Goal: Task Accomplishment & Management: Use online tool/utility

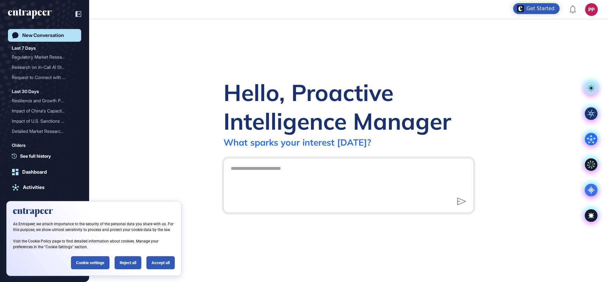
scroll to position [0, 0]
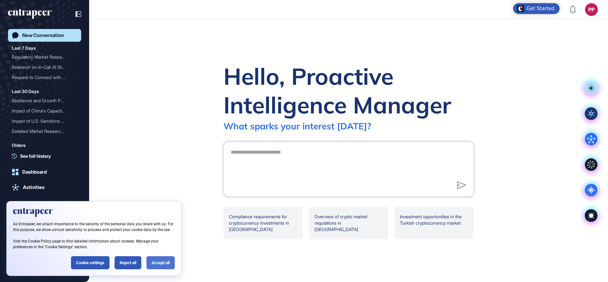
click at [148, 264] on div "Accept all" at bounding box center [160, 262] width 28 height 13
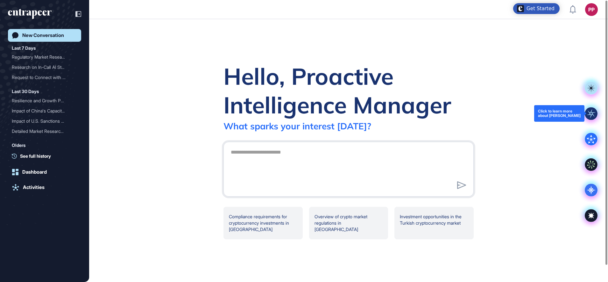
click at [588, 116] on rect at bounding box center [591, 113] width 13 height 13
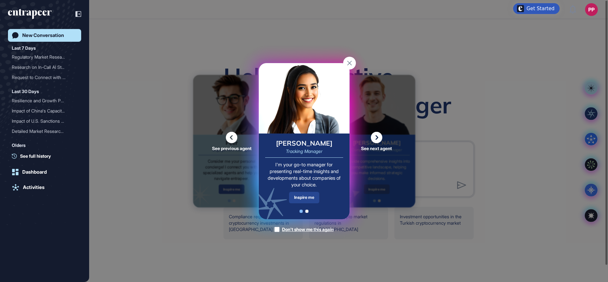
click at [300, 195] on div "Inspire me" at bounding box center [304, 197] width 30 height 11
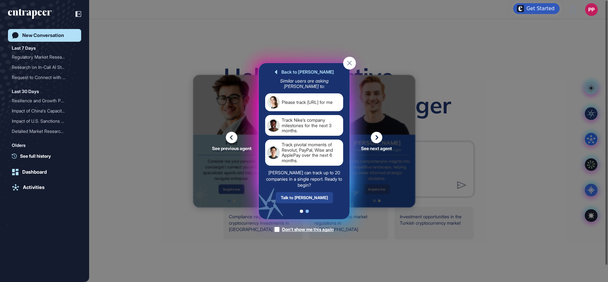
click at [312, 198] on div "Talk to Tracy" at bounding box center [303, 197] width 57 height 11
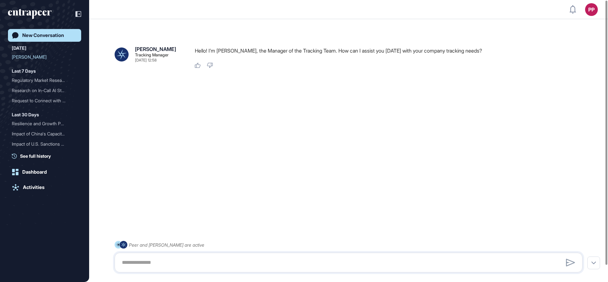
scroll to position [18, 0]
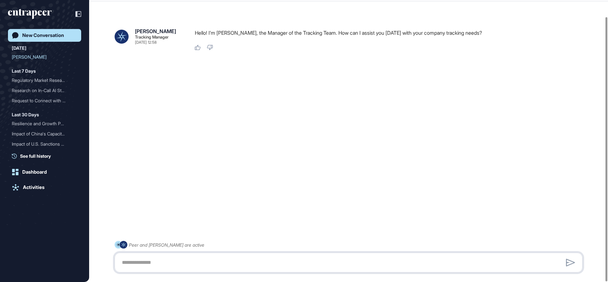
click at [172, 258] on textarea at bounding box center [348, 262] width 461 height 13
paste textarea "**********"
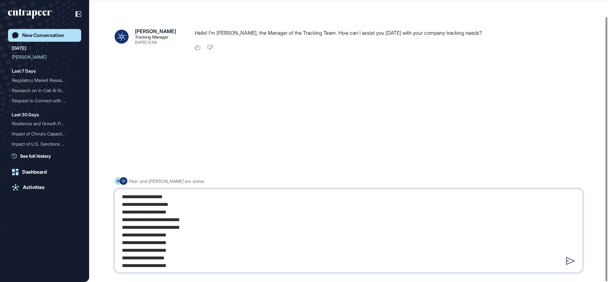
type textarea "**********"
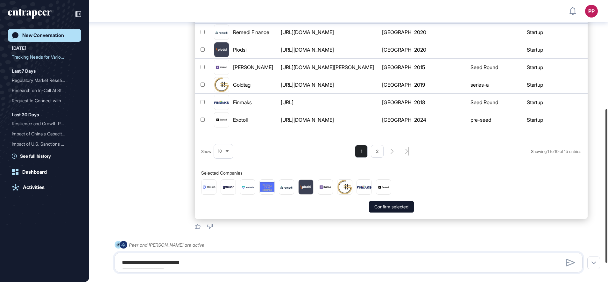
scroll to position [200, 0]
drag, startPoint x: 607, startPoint y: 84, endPoint x: 609, endPoint y: 183, distance: 99.0
click at [608, 183] on html "PP Dashboard Profile My Content Request More Data New Conversation Today Tracki…" at bounding box center [304, 141] width 608 height 282
click at [229, 153] on icon at bounding box center [227, 151] width 4 height 4
click at [224, 120] on li "25" at bounding box center [223, 126] width 15 height 13
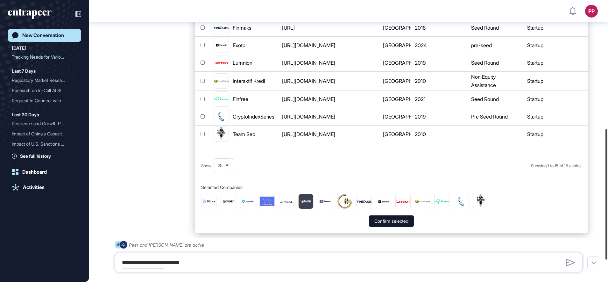
scroll to position [277, 0]
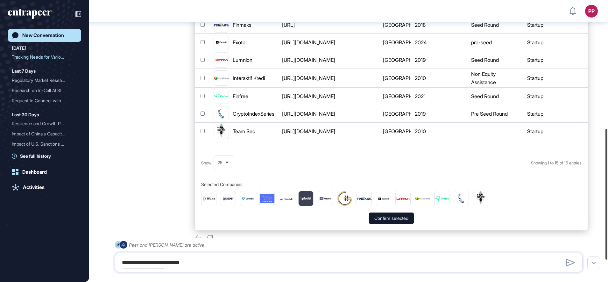
drag, startPoint x: 607, startPoint y: 116, endPoint x: 607, endPoint y: 152, distance: 35.7
click at [607, 152] on div at bounding box center [606, 194] width 2 height 131
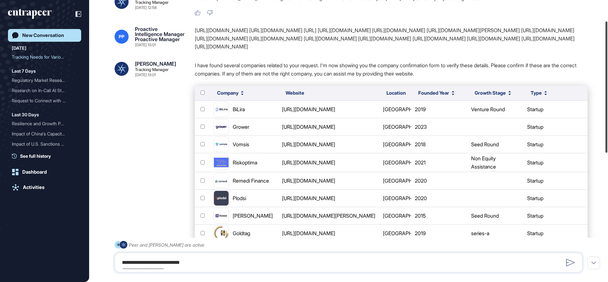
scroll to position [37, 0]
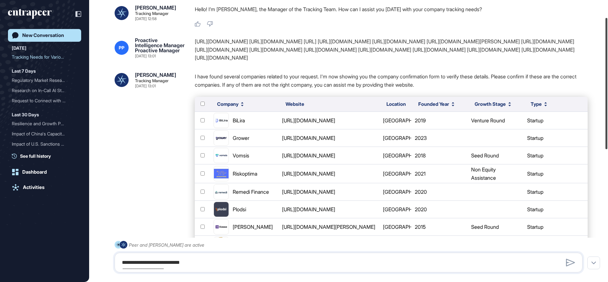
drag, startPoint x: 607, startPoint y: 189, endPoint x: 609, endPoint y: 77, distance: 111.7
click at [608, 77] on html "PP Dashboard Profile My Content Request More Data New Conversation Today Tracki…" at bounding box center [304, 141] width 608 height 282
drag, startPoint x: 534, startPoint y: 51, endPoint x: 474, endPoint y: 53, distance: 59.9
click at [474, 53] on div "https://cryptoindexseries.com/ https://exotoll.com/tr https://www.finmaks.ai/ h…" at bounding box center [391, 50] width 393 height 25
copy div "https://teamsecfin.com/"
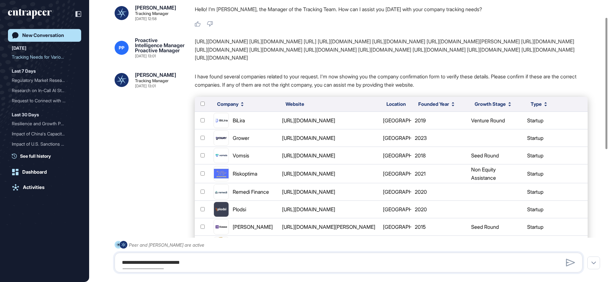
drag, startPoint x: 422, startPoint y: 60, endPoint x: 196, endPoint y: 42, distance: 226.7
click at [196, 42] on div "https://cryptoindexseries.com/ https://exotoll.com/tr https://www.finmaks.ai/ h…" at bounding box center [391, 50] width 393 height 25
copy div "https://cryptoindexseries.com/ https://exotoll.com/tr https://www.finmaks.ai/ h…"
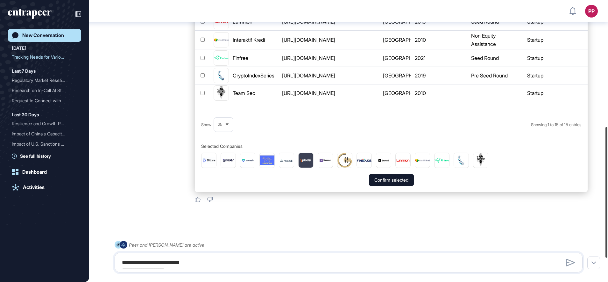
scroll to position [324, 0]
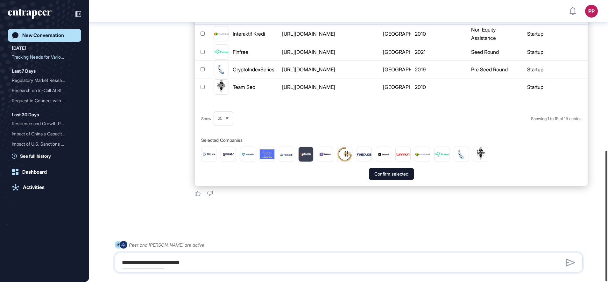
drag, startPoint x: 606, startPoint y: 76, endPoint x: 601, endPoint y: 227, distance: 151.3
click at [601, 227] on div "PP Dashboard Profile My Content Request More Data New Conversation Today Tracki…" at bounding box center [304, 141] width 608 height 282
click at [201, 261] on textarea "**********" at bounding box center [348, 262] width 461 height 13
paste textarea "**********"
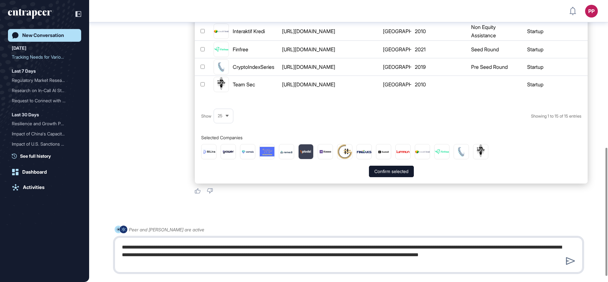
click at [198, 246] on textarea "**********" at bounding box center [348, 255] width 461 height 28
type textarea "**********"
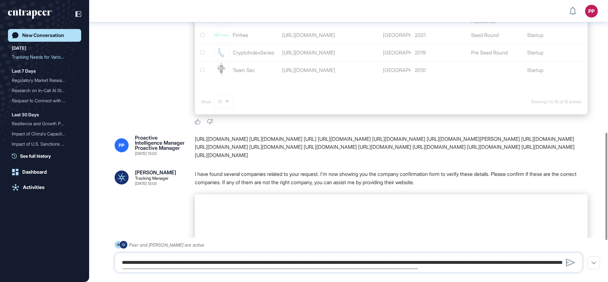
scroll to position [347, 0]
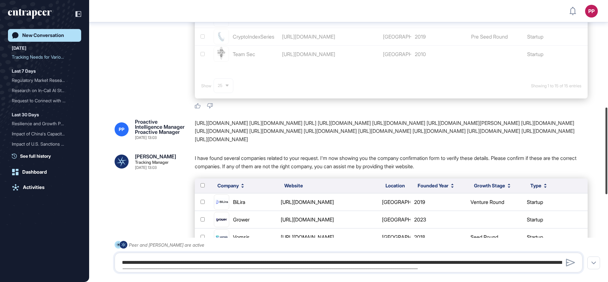
click at [605, 117] on div at bounding box center [606, 150] width 2 height 87
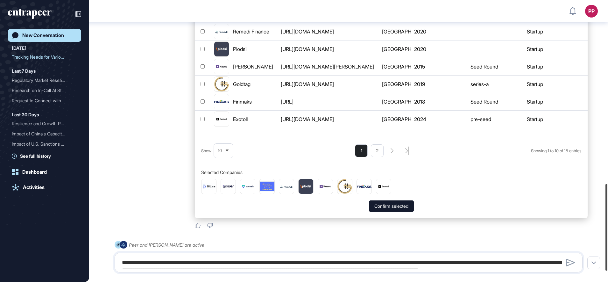
scroll to position [597, 0]
drag, startPoint x: 606, startPoint y: 126, endPoint x: 602, endPoint y: 200, distance: 73.7
click at [602, 200] on div "PP Dashboard Profile My Content Request More Data New Conversation Today Tracki…" at bounding box center [304, 141] width 608 height 282
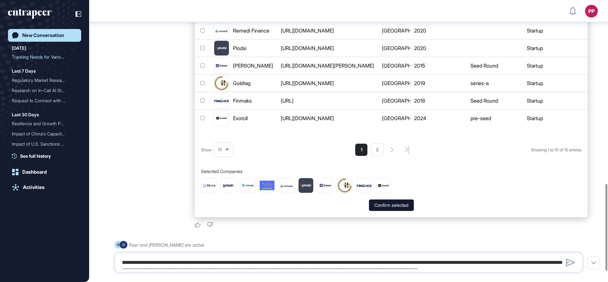
click at [223, 154] on div "10" at bounding box center [223, 149] width 19 height 12
click at [223, 119] on li "25" at bounding box center [223, 125] width 15 height 13
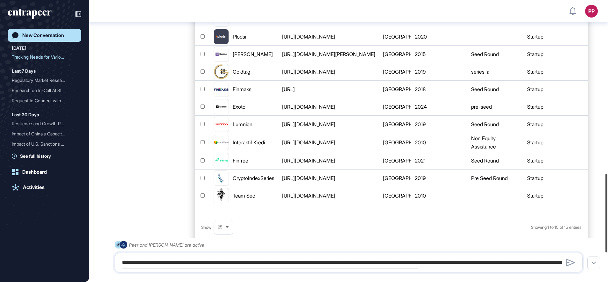
scroll to position [618, 0]
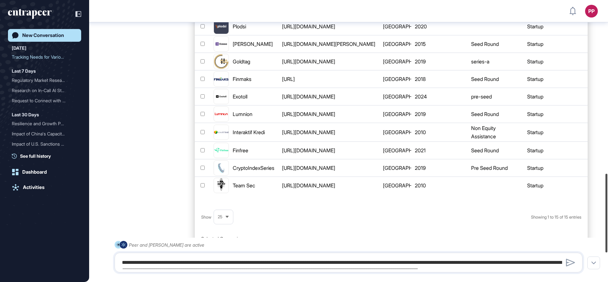
drag, startPoint x: 608, startPoint y: 193, endPoint x: 609, endPoint y: 199, distance: 6.3
click at [608, 199] on html "PP Dashboard Profile My Content Request More Data New Conversation Today Tracki…" at bounding box center [304, 141] width 608 height 282
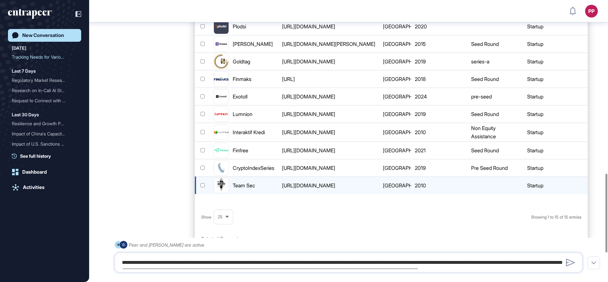
drag, startPoint x: 346, startPoint y: 191, endPoint x: 288, endPoint y: 194, distance: 58.0
click at [288, 189] on div "https://www.teamsec.fr" at bounding box center [329, 185] width 99 height 8
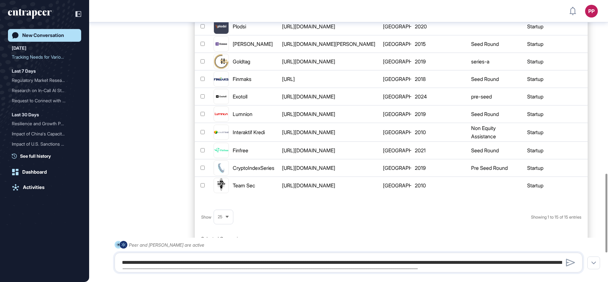
copy div "https://www.teamsec.fr"
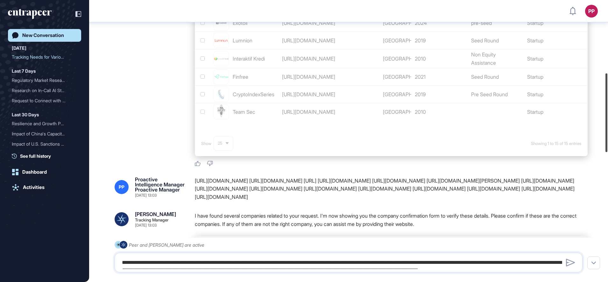
scroll to position [313, 0]
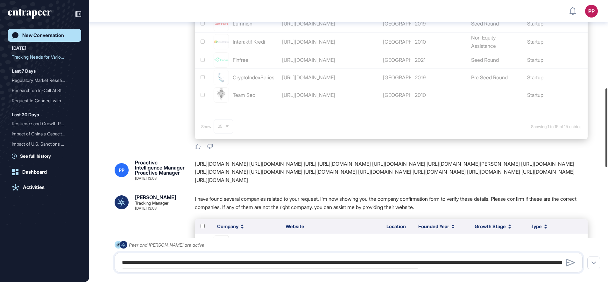
drag, startPoint x: 607, startPoint y: 214, endPoint x: 605, endPoint y: 128, distance: 85.4
click at [605, 128] on div at bounding box center [606, 127] width 2 height 79
drag, startPoint x: 436, startPoint y: 184, endPoint x: 194, endPoint y: 167, distance: 242.9
click at [194, 167] on div "PP Proactive Intelligence Manager Proactive Manager Aug 11, 2025 13:03 https://…" at bounding box center [349, 172] width 468 height 25
copy div "https://cryptoindexseries.com/ https://exotoll.com/tr https://www.finmaks.ai/ h…"
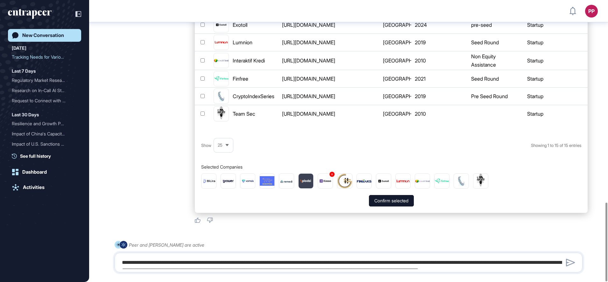
scroll to position [721, 0]
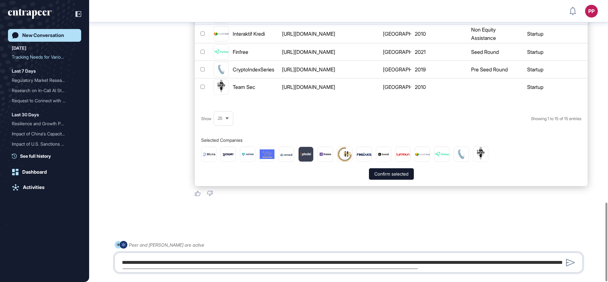
click at [211, 263] on textarea "**********" at bounding box center [348, 262] width 461 height 13
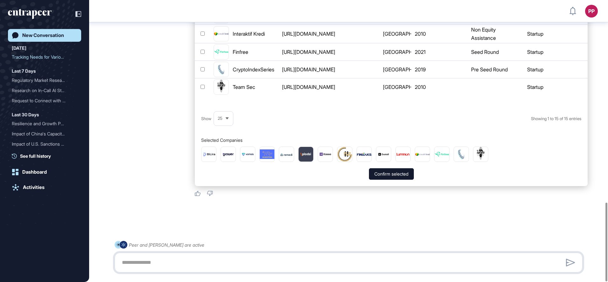
paste textarea "**********"
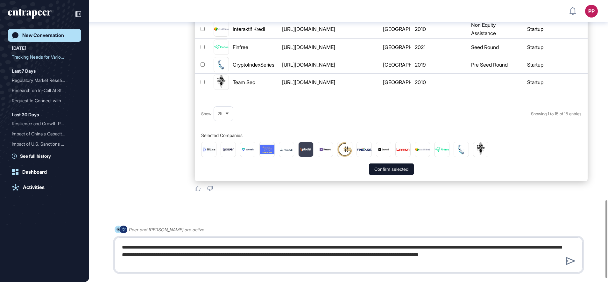
type textarea "**********"
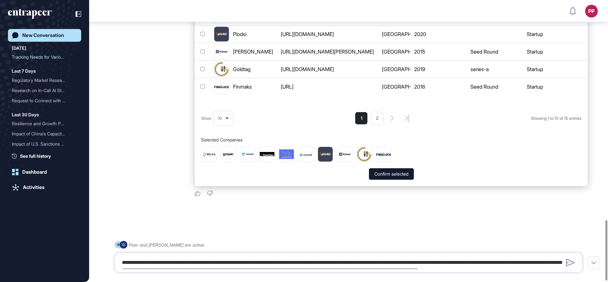
scroll to position [1029, 0]
click at [211, 117] on span "Show" at bounding box center [206, 118] width 10 height 8
click at [220, 118] on span "10" at bounding box center [220, 118] width 4 height 5
click at [221, 88] on li "25" at bounding box center [223, 94] width 15 height 13
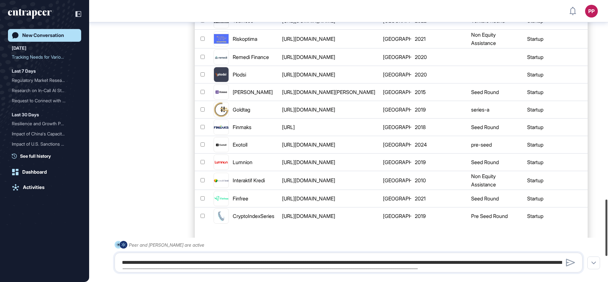
scroll to position [992, 0]
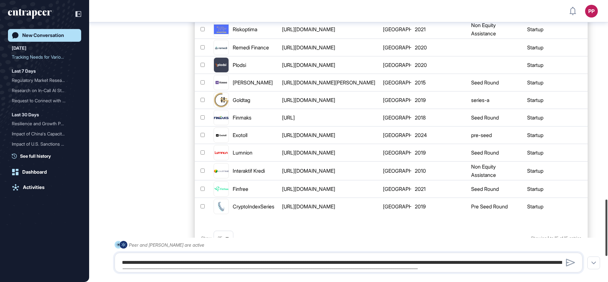
drag, startPoint x: 609, startPoint y: 222, endPoint x: 609, endPoint y: 214, distance: 8.0
click at [608, 214] on html "PP Dashboard Profile My Content Request More Data New Conversation Today Tracki…" at bounding box center [304, 141] width 608 height 282
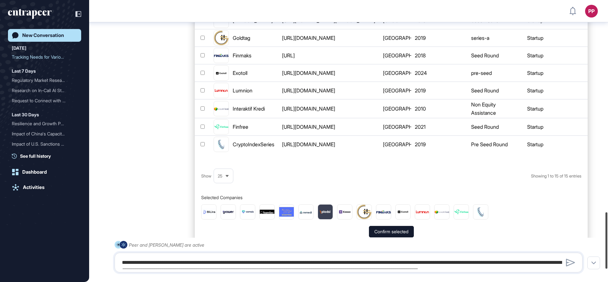
scroll to position [1059, 0]
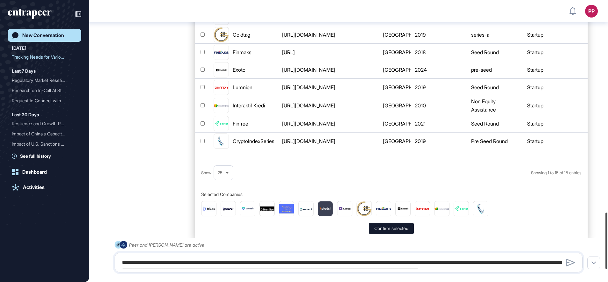
drag, startPoint x: 605, startPoint y: 238, endPoint x: 427, endPoint y: 273, distance: 181.1
click at [606, 251] on div at bounding box center [606, 240] width 2 height 56
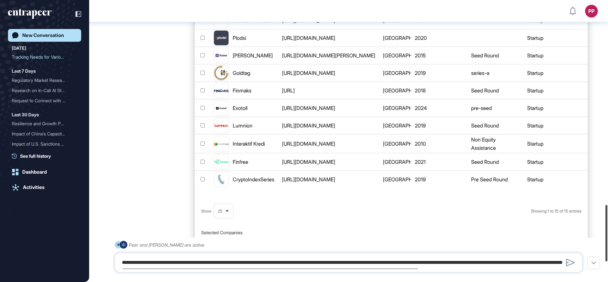
scroll to position [1119, 0]
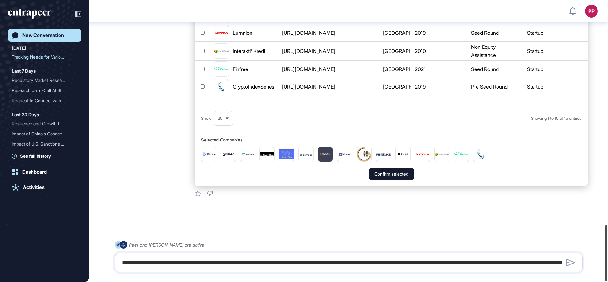
drag, startPoint x: 607, startPoint y: 226, endPoint x: 516, endPoint y: 205, distance: 93.0
click at [605, 249] on div at bounding box center [606, 253] width 2 height 56
click at [398, 175] on button "Confirm selected" at bounding box center [391, 173] width 45 height 11
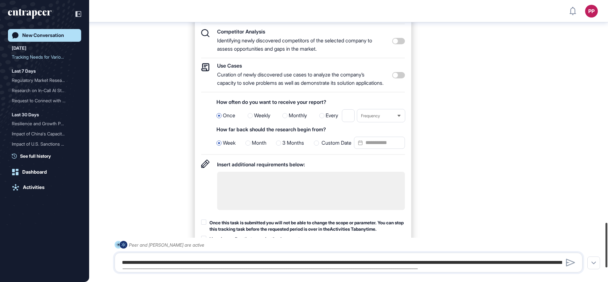
scroll to position [1419, 0]
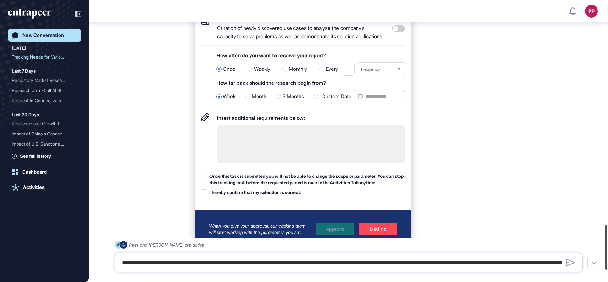
drag, startPoint x: 607, startPoint y: 256, endPoint x: 609, endPoint y: 246, distance: 10.7
click at [608, 246] on html "PP Dashboard Profile My Content Request More Data New Conversation Today Tracki…" at bounding box center [304, 141] width 608 height 282
click at [262, 73] on span "Weekly" at bounding box center [262, 69] width 16 height 8
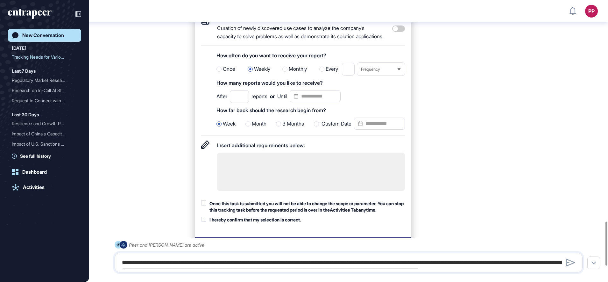
click at [292, 73] on span "Monthly" at bounding box center [298, 69] width 18 height 8
click at [260, 73] on span "Weekly" at bounding box center [262, 69] width 16 height 8
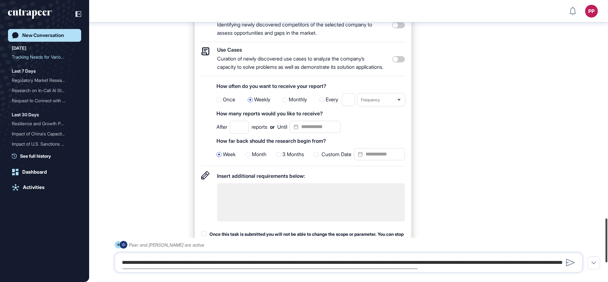
scroll to position [1399, 0]
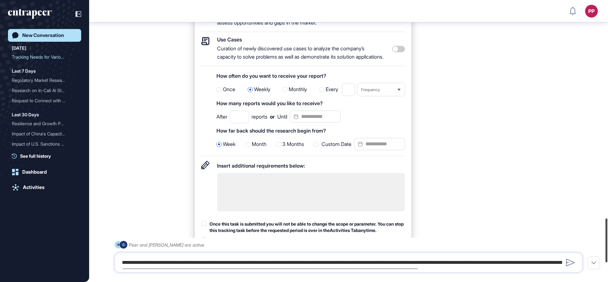
drag, startPoint x: 607, startPoint y: 243, endPoint x: 609, endPoint y: 239, distance: 3.7
click at [608, 239] on html "PP Dashboard Profile My Content Request More Data New Conversation Today Tracki…" at bounding box center [304, 141] width 608 height 282
click at [347, 151] on div "Custom Date" at bounding box center [359, 144] width 91 height 13
click at [368, 150] on input "Custom Date" at bounding box center [379, 144] width 51 height 12
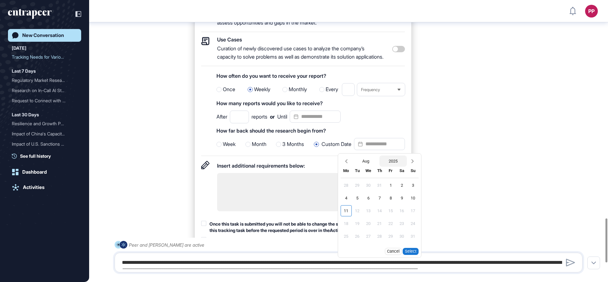
click at [393, 166] on button "2025" at bounding box center [392, 160] width 27 height 11
click at [377, 179] on div "2024" at bounding box center [378, 172] width 25 height 11
click at [380, 191] on div "1" at bounding box center [379, 185] width 11 height 11
click at [407, 255] on button "Select" at bounding box center [411, 251] width 16 height 7
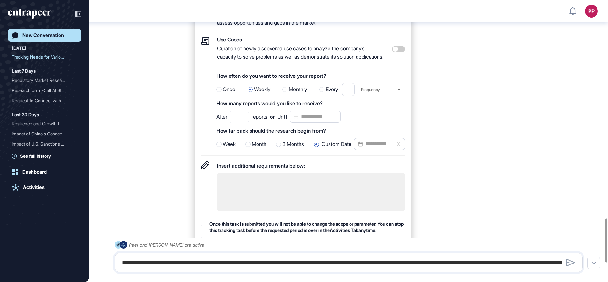
click at [467, 183] on div "Milestones Tracking significant news, announcements and developments with focus…" at bounding box center [391, 105] width 393 height 376
drag, startPoint x: 213, startPoint y: 118, endPoint x: 327, endPoint y: 121, distance: 113.4
click at [327, 121] on div "How often do you want to receive your report? Once Weekly Monthly Every * Frequ…" at bounding box center [303, 113] width 204 height 85
copy div "How many reports would you like to receive?"
click at [464, 186] on div "Milestones Tracking significant news, announcements and developments with focus…" at bounding box center [391, 105] width 393 height 376
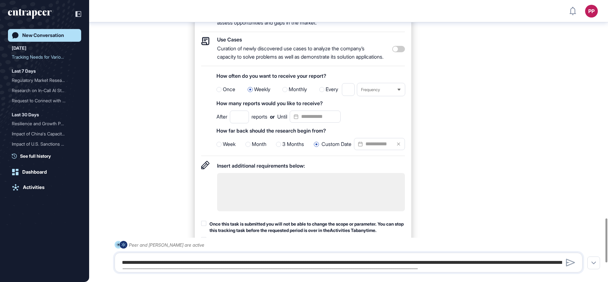
click at [223, 94] on span "Once" at bounding box center [229, 89] width 12 height 8
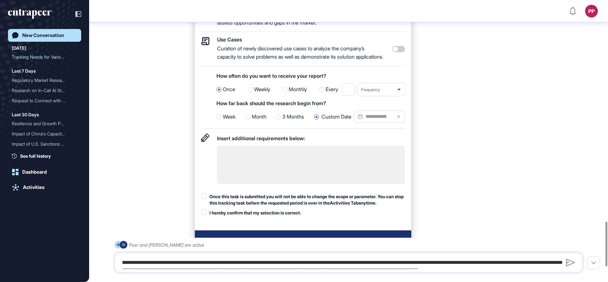
click at [471, 160] on div "Milestones Tracking significant news, announcements and developments with focus…" at bounding box center [391, 91] width 393 height 348
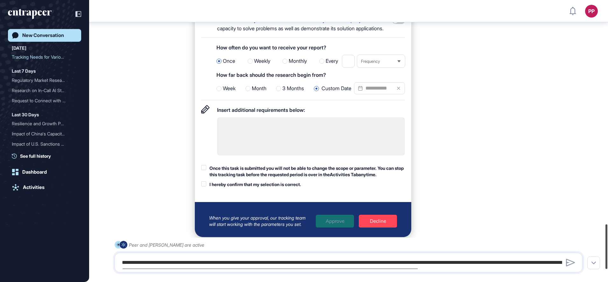
scroll to position [1429, 0]
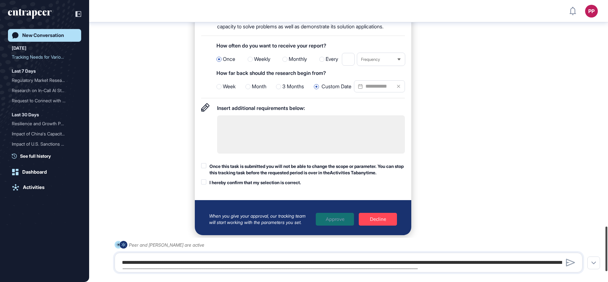
click at [608, 247] on html "PP Dashboard Profile My Content Request More Data New Conversation Today Tracki…" at bounding box center [304, 141] width 608 height 282
click at [223, 175] on div "Once this task is submitted you will not be able to change the scope or paramet…" at bounding box center [306, 169] width 195 height 12
click at [226, 186] on div "I hereby confirm that my selection is correct." at bounding box center [255, 182] width 92 height 6
click at [267, 63] on span "Weekly" at bounding box center [262, 59] width 16 height 8
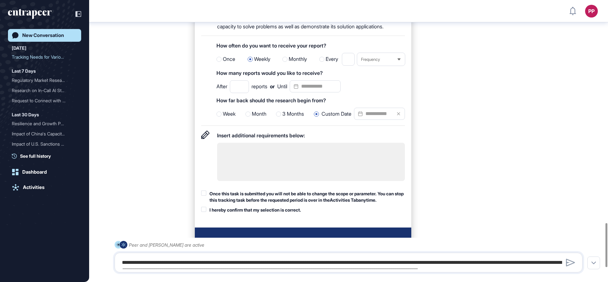
drag, startPoint x: 306, startPoint y: 98, endPoint x: 314, endPoint y: 99, distance: 8.0
click at [306, 92] on input "Datepicker input" at bounding box center [315, 86] width 51 height 12
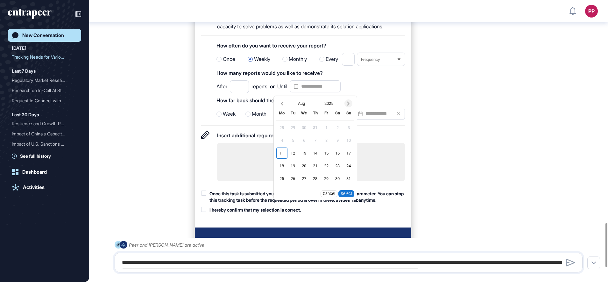
click at [351, 107] on icon "Next month" at bounding box center [348, 103] width 6 height 6
click at [353, 184] on div "30" at bounding box center [348, 178] width 11 height 11
click at [347, 197] on button "Select" at bounding box center [346, 193] width 16 height 7
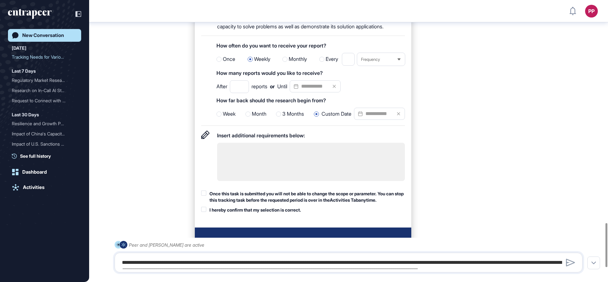
click at [510, 148] on div "Milestones Tracking significant news, announcements and developments with focus…" at bounding box center [391, 75] width 393 height 376
click at [297, 63] on span "Monthly" at bounding box center [298, 59] width 18 height 8
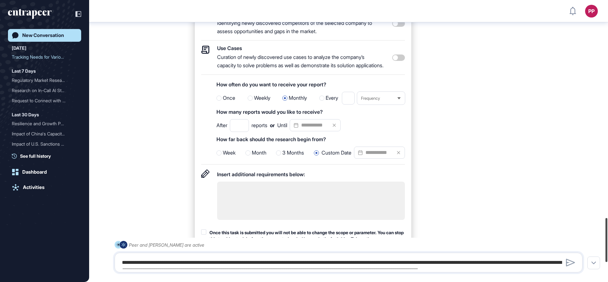
scroll to position [1397, 0]
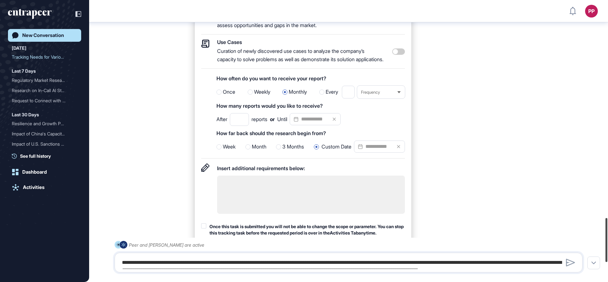
drag, startPoint x: 605, startPoint y: 252, endPoint x: 609, endPoint y: 247, distance: 6.6
click at [608, 247] on html "PP Dashboard Profile My Content Request More Data New Conversation Today Tracki…" at bounding box center [304, 141] width 608 height 282
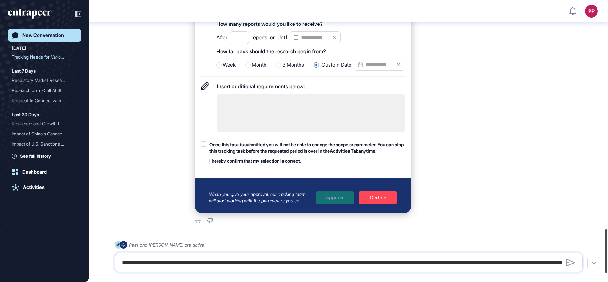
scroll to position [1493, 0]
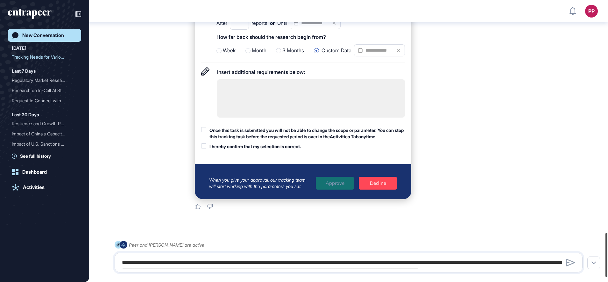
drag, startPoint x: 606, startPoint y: 230, endPoint x: 606, endPoint y: 245, distance: 15.0
click at [606, 245] on div at bounding box center [606, 255] width 2 height 44
click at [217, 139] on div "Once this task is submitted you will not be able to change the scope or paramet…" at bounding box center [306, 133] width 195 height 12
click at [222, 150] on div "I hereby confirm that my selection is correct." at bounding box center [255, 146] width 92 height 6
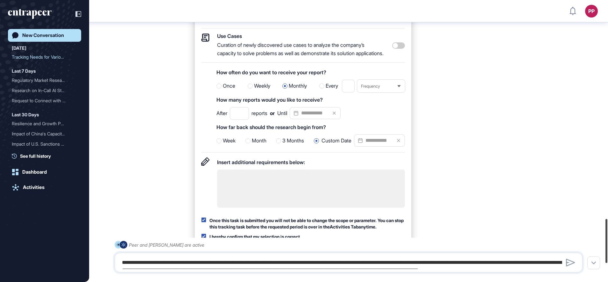
drag, startPoint x: 607, startPoint y: 251, endPoint x: 588, endPoint y: 254, distance: 19.3
click at [608, 239] on html "PP Dashboard Profile My Content Request More Data New Conversation Today Tracki…" at bounding box center [304, 141] width 608 height 282
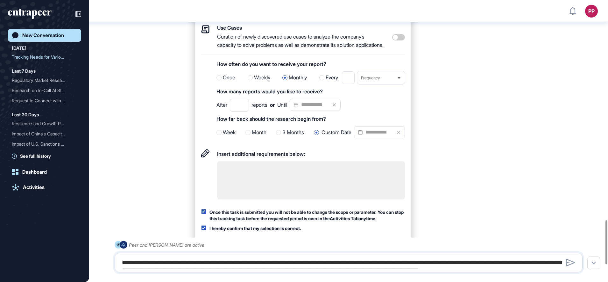
click at [257, 82] on span "Weekly" at bounding box center [262, 78] width 16 height 8
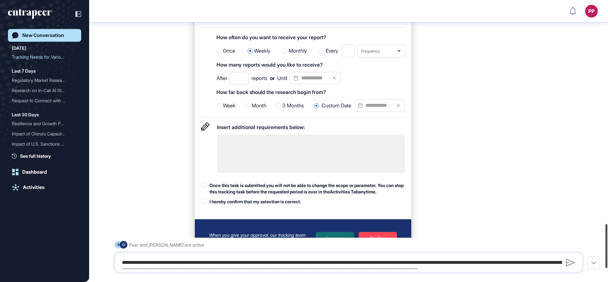
scroll to position [1433, 0]
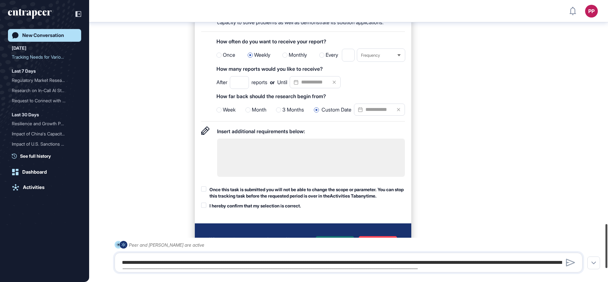
drag, startPoint x: 607, startPoint y: 242, endPoint x: 609, endPoint y: 246, distance: 4.0
click at [608, 246] on html "PP Dashboard Profile My Content Request More Data New Conversation Today Tracki…" at bounding box center [304, 141] width 608 height 282
click at [286, 199] on div "Once this task is submitted you will not be able to change the scope or paramet…" at bounding box center [306, 192] width 195 height 12
click at [269, 209] on div "I hereby confirm that my selection is correct." at bounding box center [255, 205] width 92 height 6
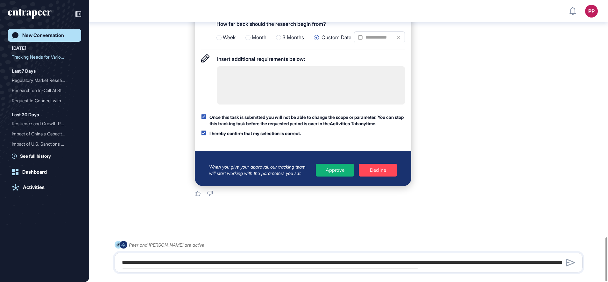
scroll to position [1521, 0]
click at [346, 171] on div "Approve" at bounding box center [335, 170] width 38 height 13
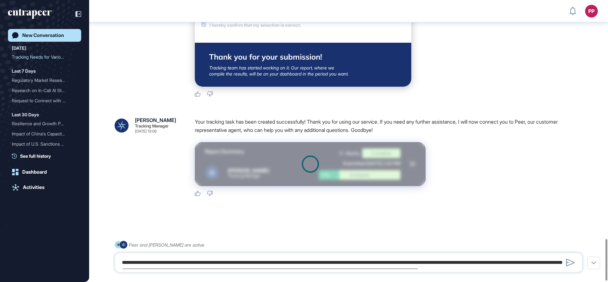
scroll to position [1625, 0]
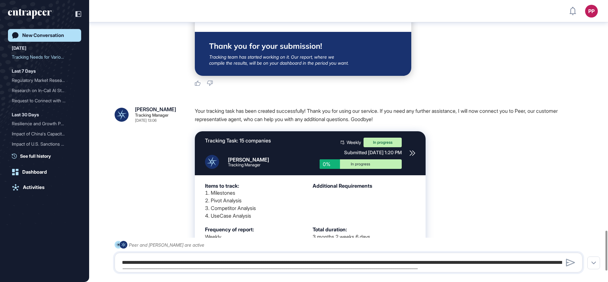
click at [412, 156] on icon at bounding box center [412, 153] width 5 height 5
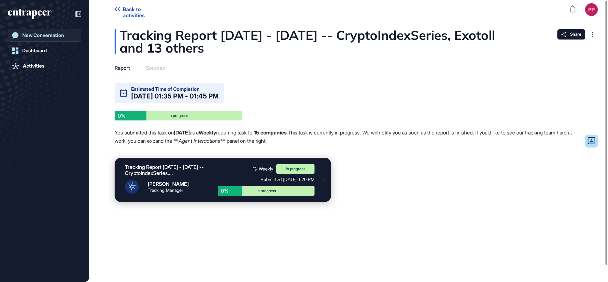
click at [54, 34] on div "New Conversation" at bounding box center [43, 35] width 42 height 6
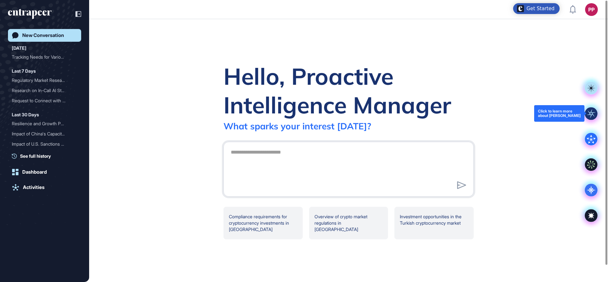
click at [592, 112] on rect at bounding box center [591, 113] width 13 height 13
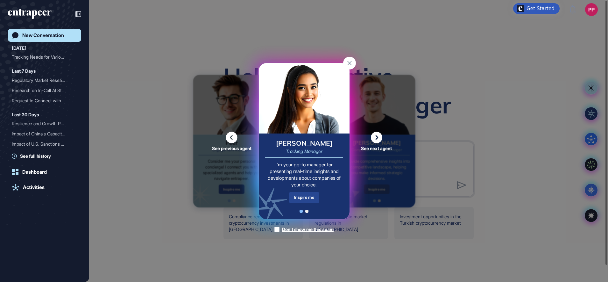
click at [306, 196] on div "Inspire me" at bounding box center [304, 197] width 30 height 11
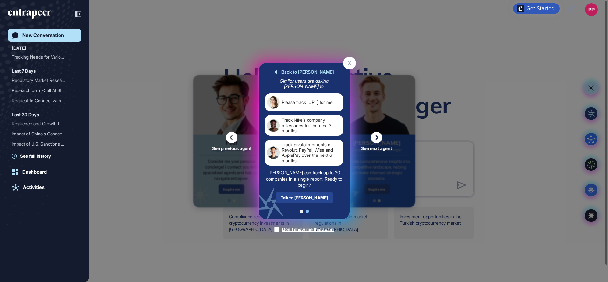
click at [314, 198] on div "Talk to Tracy" at bounding box center [303, 197] width 57 height 11
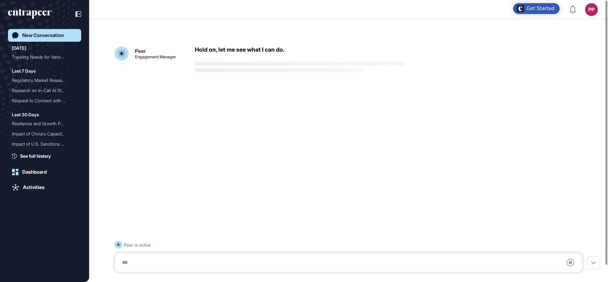
scroll to position [18, 0]
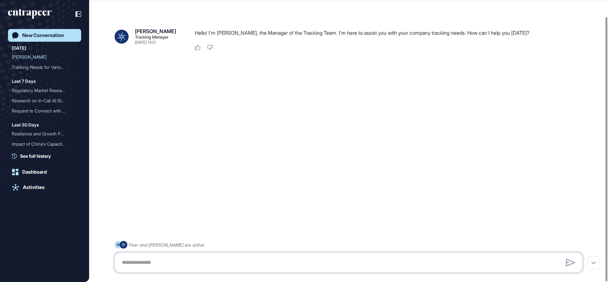
click at [147, 258] on textarea at bounding box center [348, 262] width 461 height 13
paste textarea "**********"
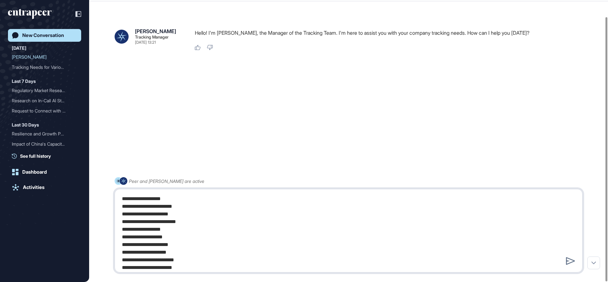
scroll to position [40, 0]
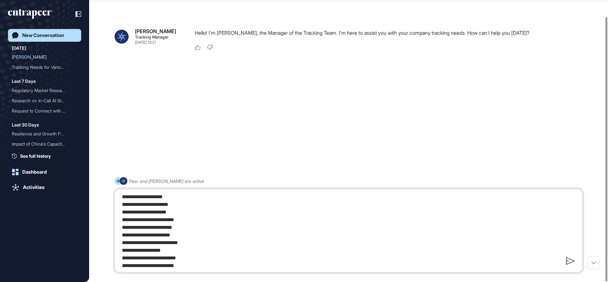
type textarea "**********"
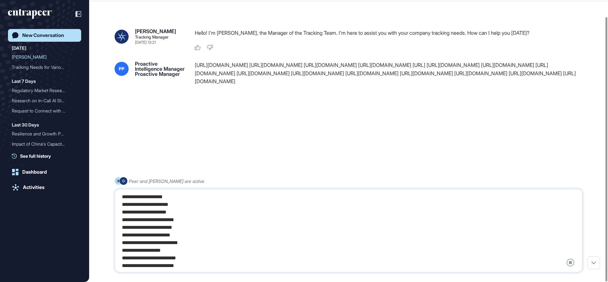
scroll to position [0, 0]
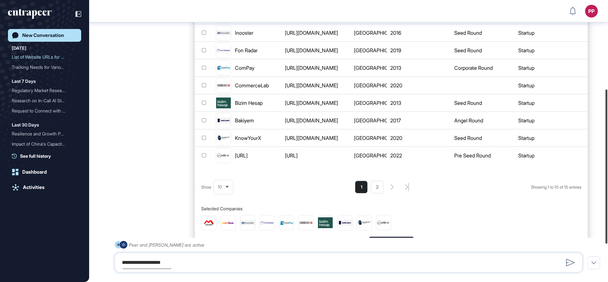
drag, startPoint x: 609, startPoint y: 72, endPoint x: 604, endPoint y: 151, distance: 79.1
click at [608, 149] on html "PP Dashboard Profile My Content Request More Data New Conversation Today List o…" at bounding box center [304, 141] width 608 height 282
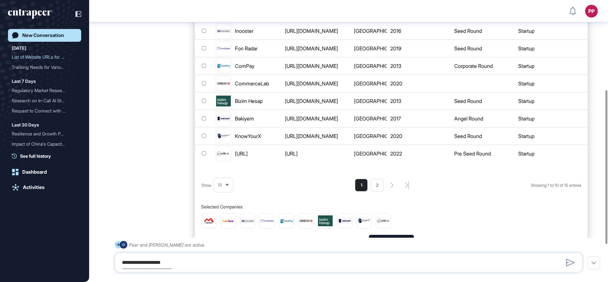
scroll to position [165, 0]
click at [231, 189] on div "10" at bounding box center [223, 184] width 19 height 12
click at [221, 154] on li "25" at bounding box center [223, 160] width 15 height 13
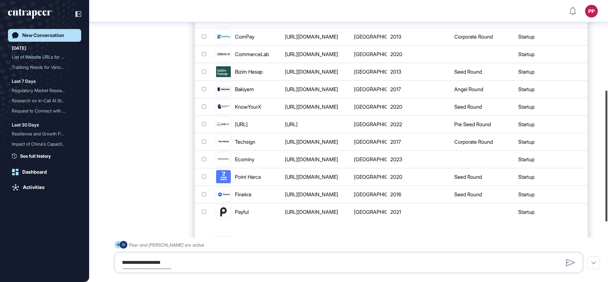
drag, startPoint x: 607, startPoint y: 150, endPoint x: 609, endPoint y: 164, distance: 13.5
click at [608, 164] on html "PP Dashboard Profile My Content Request More Data New Conversation Today List o…" at bounding box center [304, 141] width 608 height 282
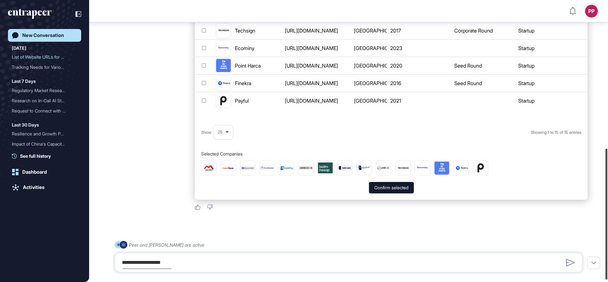
scroll to position [322, 0]
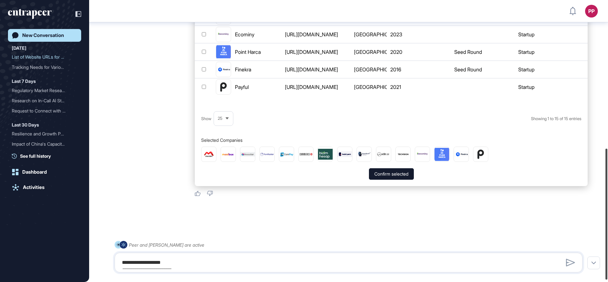
drag, startPoint x: 607, startPoint y: 164, endPoint x: 591, endPoint y: 225, distance: 63.2
click at [608, 228] on html "PP Dashboard Profile My Content Request More Data New Conversation Today List o…" at bounding box center [304, 141] width 608 height 282
click at [408, 175] on button "Confirm selected" at bounding box center [391, 173] width 45 height 11
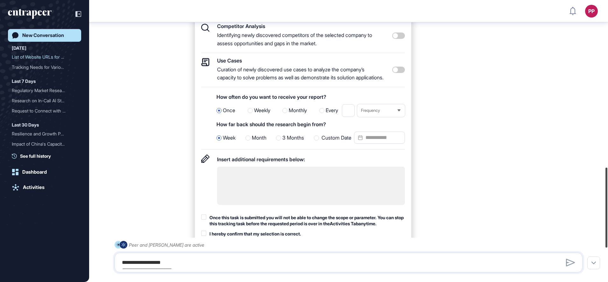
scroll to position [600, 0]
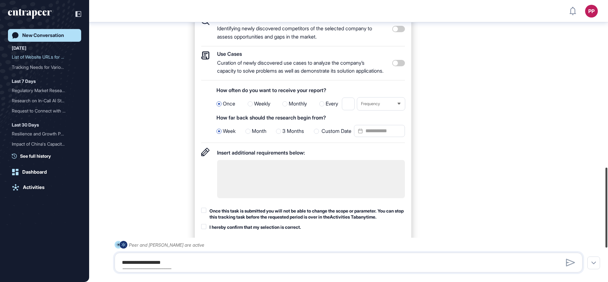
drag, startPoint x: 607, startPoint y: 216, endPoint x: 609, endPoint y: 187, distance: 28.4
click at [608, 187] on html "PP Dashboard Profile My Content Request More Data New Conversation Today List o…" at bounding box center [304, 141] width 608 height 282
click at [262, 108] on span "Weekly" at bounding box center [262, 104] width 16 height 8
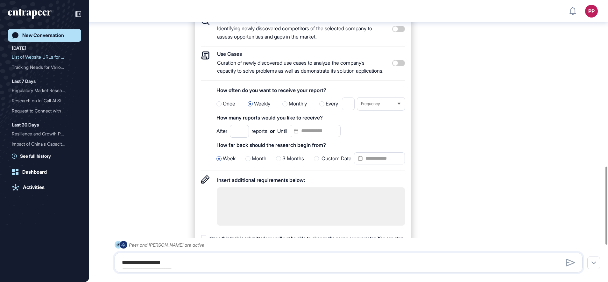
click at [311, 137] on input "Datepicker input" at bounding box center [315, 131] width 51 height 12
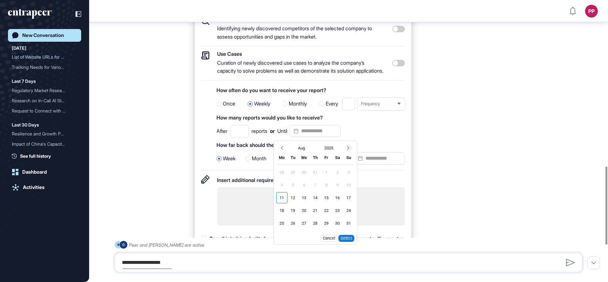
click at [350, 150] on icon "Next month" at bounding box center [348, 148] width 2 height 4
click at [350, 229] on div "30" at bounding box center [348, 222] width 11 height 11
click at [352, 242] on button "Select" at bounding box center [346, 238] width 16 height 7
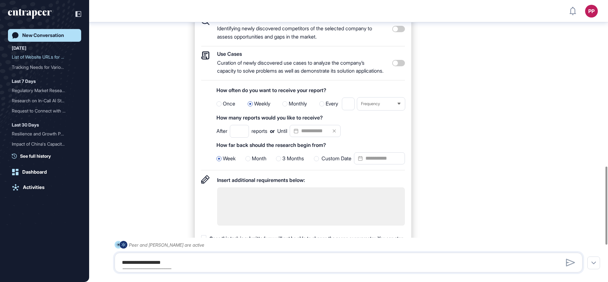
click at [325, 165] on div "Custom Date" at bounding box center [359, 158] width 91 height 13
click at [368, 164] on input "Custom Date" at bounding box center [379, 158] width 51 height 12
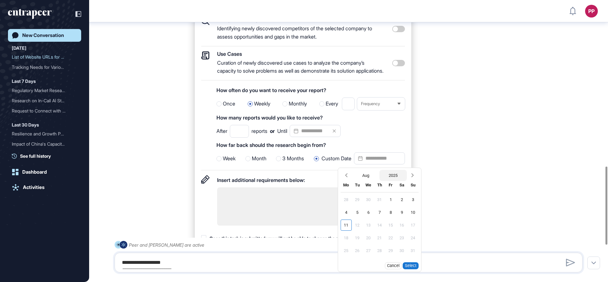
click at [392, 181] on button "2025" at bounding box center [392, 175] width 27 height 11
click at [385, 193] on div "2024" at bounding box center [378, 187] width 25 height 11
click at [380, 205] on div "1" at bounding box center [379, 199] width 11 height 11
click at [412, 269] on button "Select" at bounding box center [411, 265] width 16 height 7
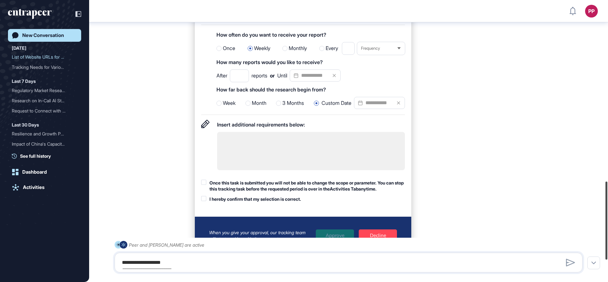
scroll to position [660, 0]
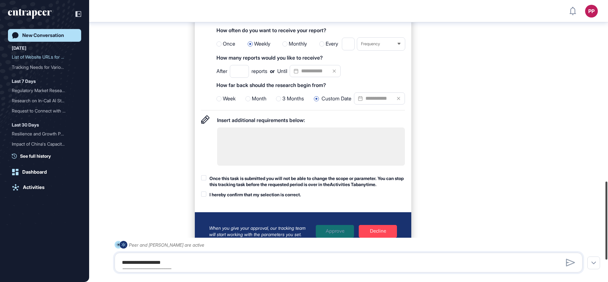
drag, startPoint x: 607, startPoint y: 193, endPoint x: 607, endPoint y: 209, distance: 16.2
click at [608, 210] on html "PP Dashboard Profile My Content Request More Data New Conversation Today List o…" at bounding box center [304, 141] width 608 height 282
click at [244, 188] on div "Once this task is submitted you will not be able to change the scope or paramet…" at bounding box center [306, 181] width 195 height 12
click at [239, 198] on div "I hereby confirm that my selection is correct." at bounding box center [255, 194] width 92 height 6
click at [608, 233] on html "PP Dashboard Profile My Content Request More Data New Conversation Today List o…" at bounding box center [304, 141] width 608 height 282
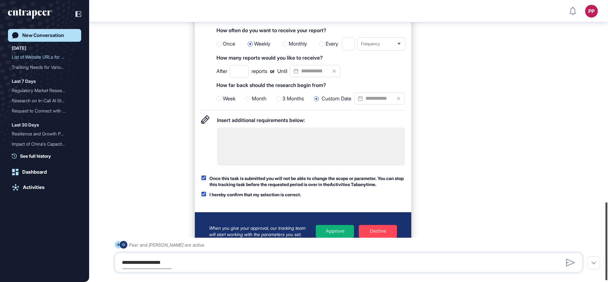
scroll to position [729, 0]
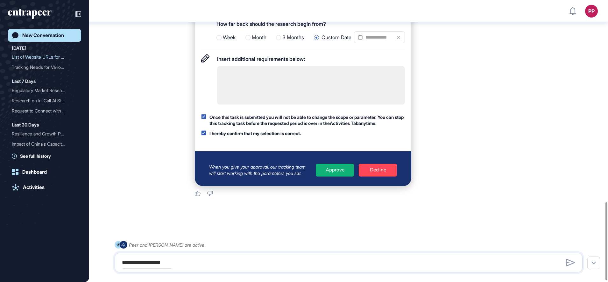
click at [332, 175] on div "Approve" at bounding box center [335, 170] width 38 height 13
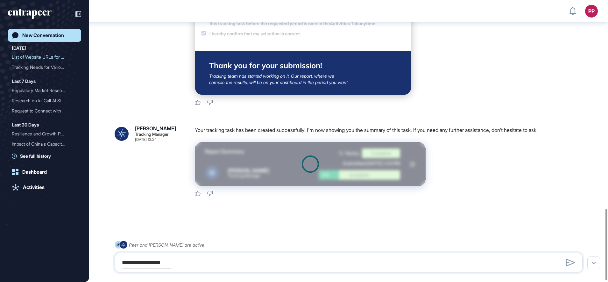
scroll to position [828, 0]
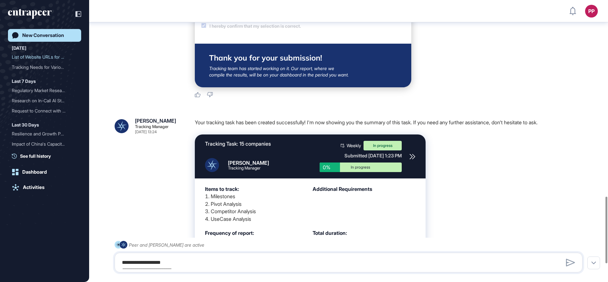
click at [411, 159] on icon at bounding box center [412, 156] width 6 height 6
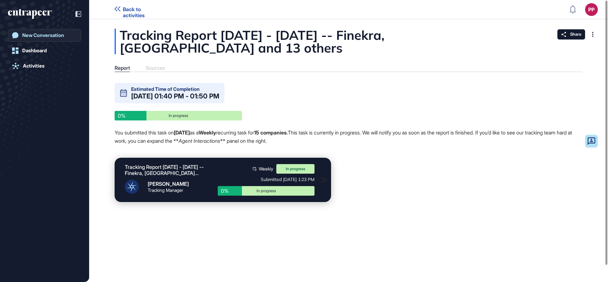
click at [39, 36] on div "New Conversation" at bounding box center [43, 35] width 42 height 6
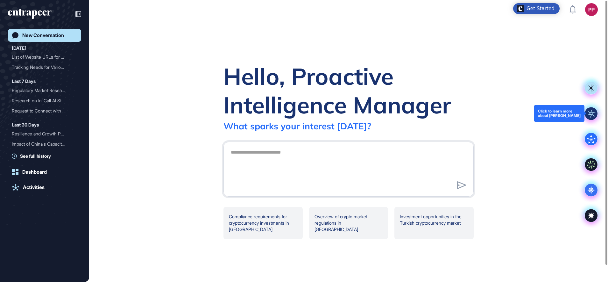
click at [591, 114] on rect at bounding box center [591, 113] width 13 height 13
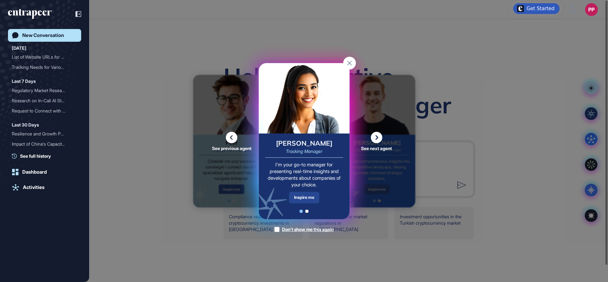
click at [304, 195] on div "Inspire me" at bounding box center [304, 197] width 30 height 11
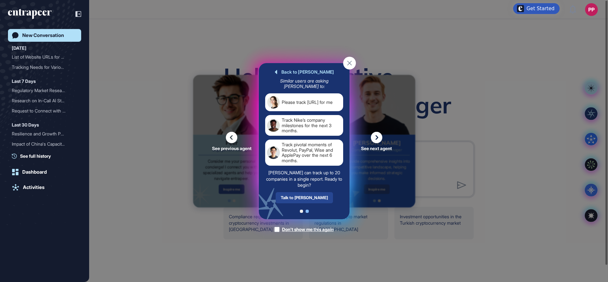
click at [304, 199] on div "Talk to Tracy" at bounding box center [303, 197] width 57 height 11
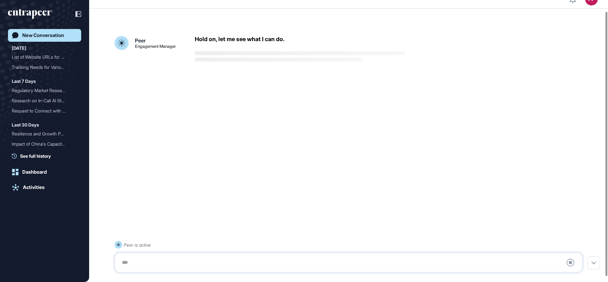
scroll to position [18, 0]
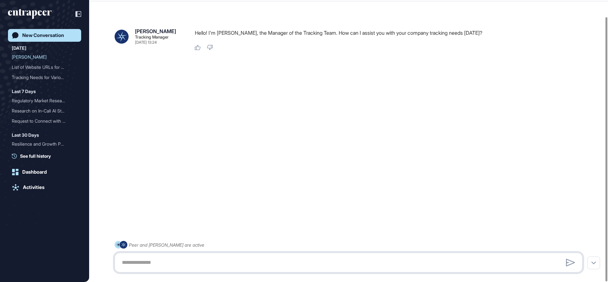
click at [169, 259] on textarea at bounding box center [348, 262] width 461 height 13
paste textarea "**********"
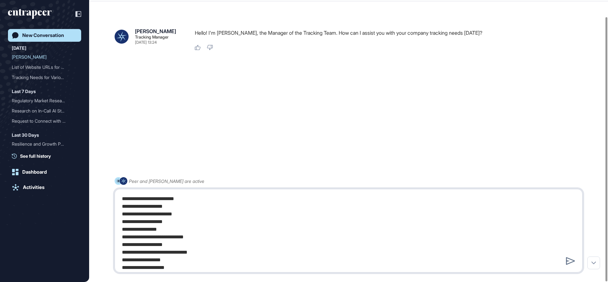
scroll to position [32, 0]
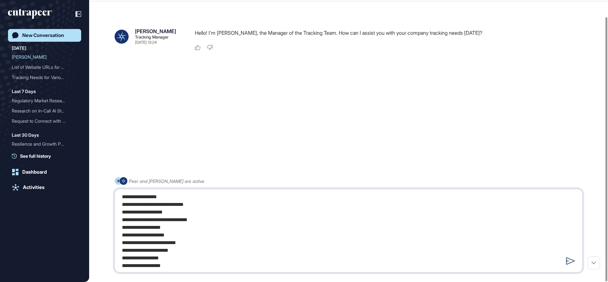
type textarea "**********"
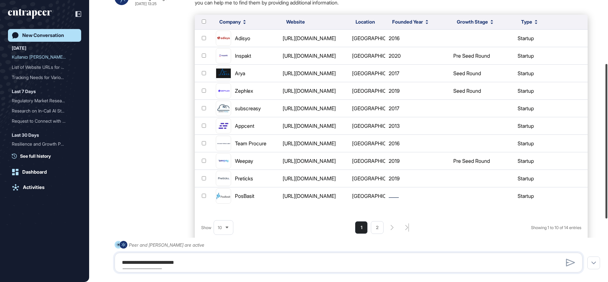
scroll to position [117, 0]
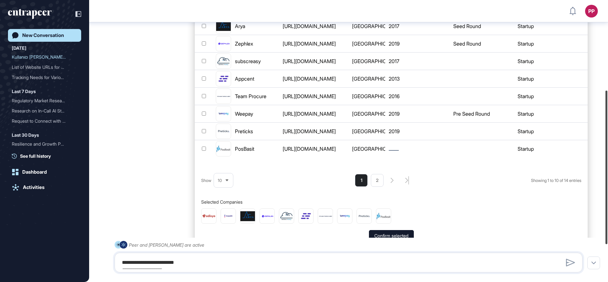
drag, startPoint x: 605, startPoint y: 77, endPoint x: 605, endPoint y: 157, distance: 79.9
click at [605, 157] on div at bounding box center [606, 166] width 2 height 153
click at [220, 186] on div "10" at bounding box center [223, 180] width 19 height 12
click at [223, 149] on li "25" at bounding box center [223, 155] width 15 height 13
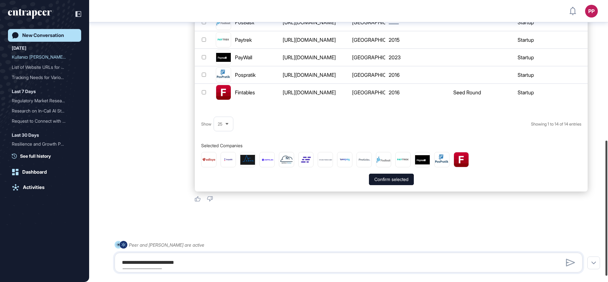
drag, startPoint x: 605, startPoint y: 121, endPoint x: 606, endPoint y: 184, distance: 63.4
click at [607, 182] on div at bounding box center [606, 207] width 2 height 135
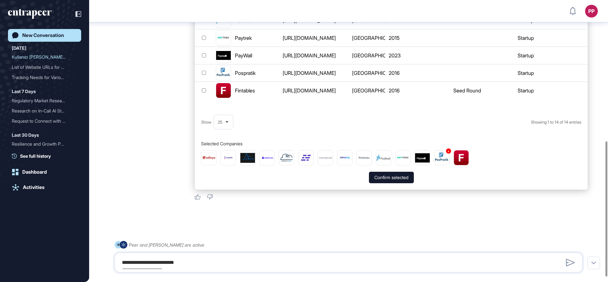
scroll to position [294, 0]
click at [401, 180] on button "Confirm selected" at bounding box center [391, 176] width 45 height 11
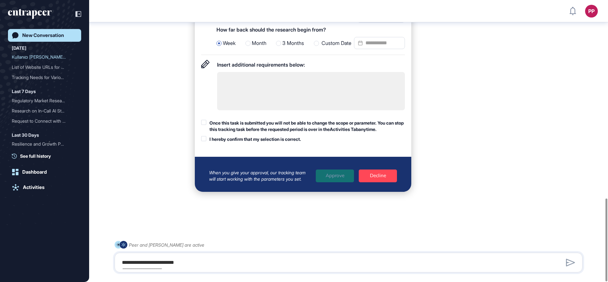
scroll to position [673, 0]
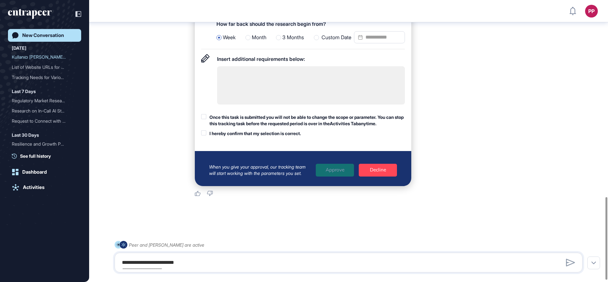
click at [325, 42] on div "Custom Date" at bounding box center [359, 37] width 91 height 13
click at [380, 43] on input "Custom Date" at bounding box center [379, 37] width 51 height 12
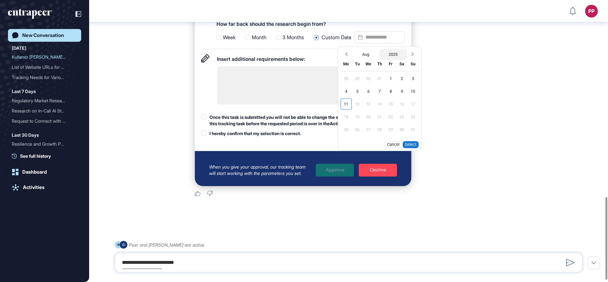
click at [391, 57] on button "2025" at bounding box center [392, 54] width 27 height 11
click at [380, 70] on div "2024" at bounding box center [378, 66] width 25 height 11
click at [379, 81] on div "1" at bounding box center [379, 78] width 11 height 11
click at [414, 147] on button "Select" at bounding box center [411, 144] width 16 height 7
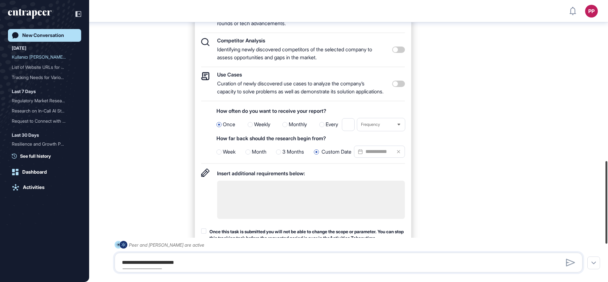
scroll to position [550, 0]
drag, startPoint x: 606, startPoint y: 208, endPoint x: 609, endPoint y: 173, distance: 35.8
click at [608, 173] on html "PP Dashboard Profile My Content Request More Data New Conversation Today Kullan…" at bounding box center [304, 141] width 608 height 282
click at [262, 128] on span "Weekly" at bounding box center [262, 123] width 16 height 8
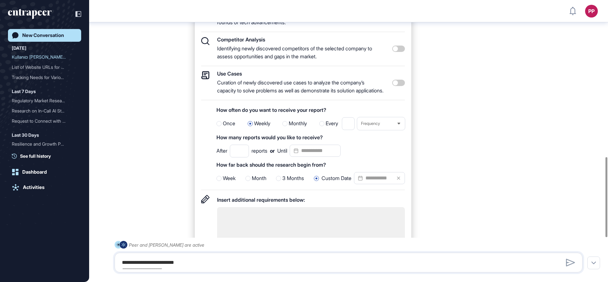
click at [302, 155] on icon at bounding box center [296, 150] width 13 height 9
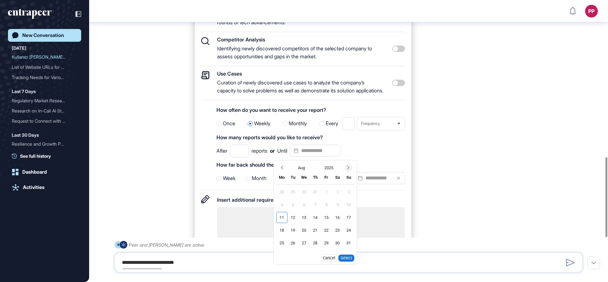
click at [351, 171] on icon "Next month" at bounding box center [348, 167] width 6 height 6
click at [352, 248] on div "30" at bounding box center [348, 242] width 11 height 11
click at [350, 264] on div "30.11.2025 Cancel Select" at bounding box center [315, 258] width 83 height 12
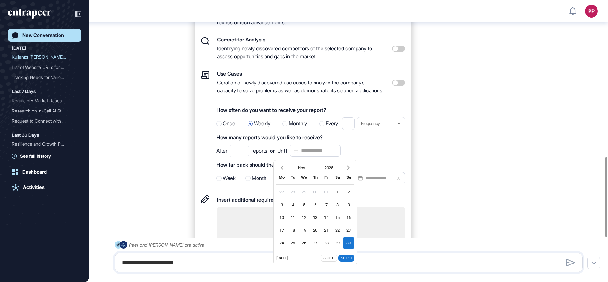
click at [353, 261] on button "Select" at bounding box center [346, 257] width 16 height 7
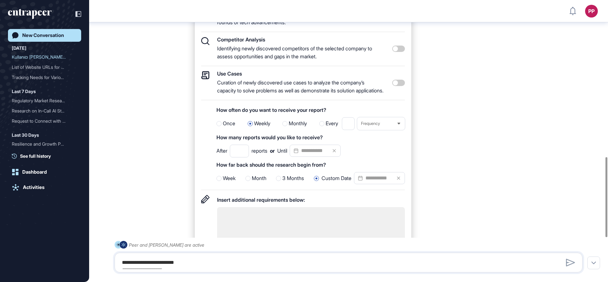
click at [485, 192] on div "Milestones Tracking significant news, announcements and developments with focus…" at bounding box center [391, 139] width 393 height 376
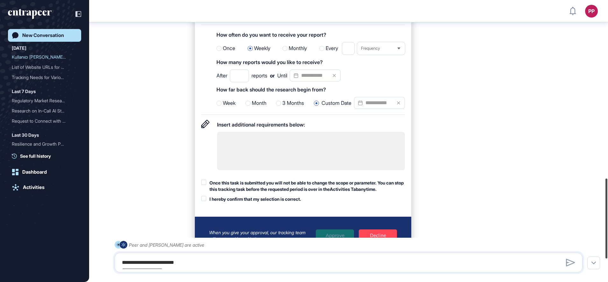
scroll to position [626, 0]
drag, startPoint x: 607, startPoint y: 181, endPoint x: 278, endPoint y: 219, distance: 331.6
click at [606, 207] on div at bounding box center [606, 219] width 2 height 80
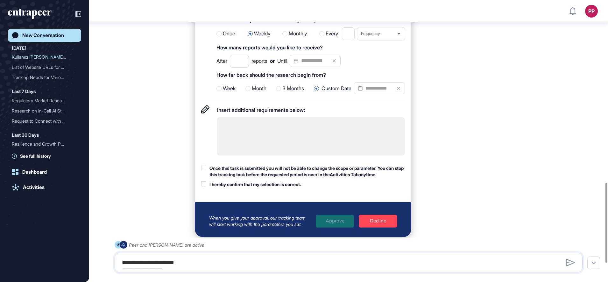
click at [246, 177] on div "Once this task is submitted you will not be able to change the scope or paramet…" at bounding box center [306, 171] width 195 height 12
click at [248, 188] on div "I hereby confirm that my selection is correct." at bounding box center [255, 184] width 92 height 6
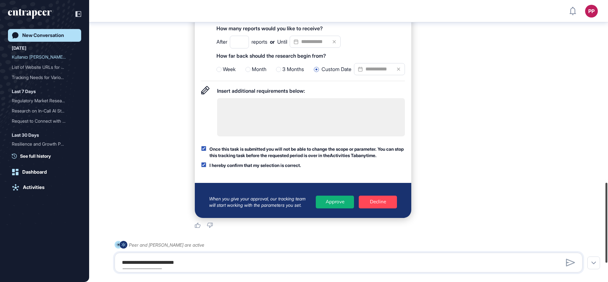
scroll to position [668, 0]
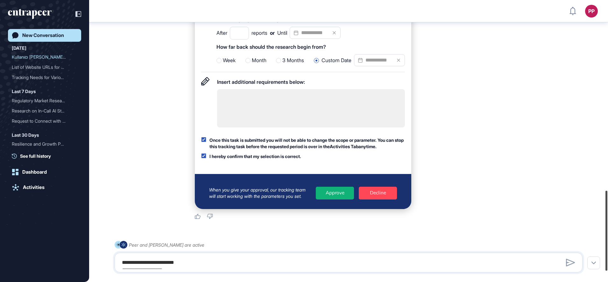
drag, startPoint x: 607, startPoint y: 228, endPoint x: 609, endPoint y: 236, distance: 8.2
click at [608, 236] on html "PP Dashboard Profile My Content Request More Data New Conversation Today Kullan…" at bounding box center [304, 141] width 608 height 282
click at [332, 199] on div "Approve" at bounding box center [335, 193] width 38 height 13
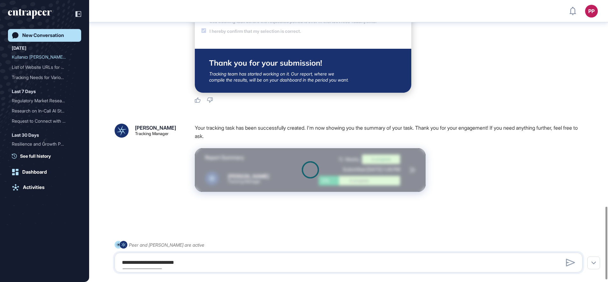
scroll to position [808, 0]
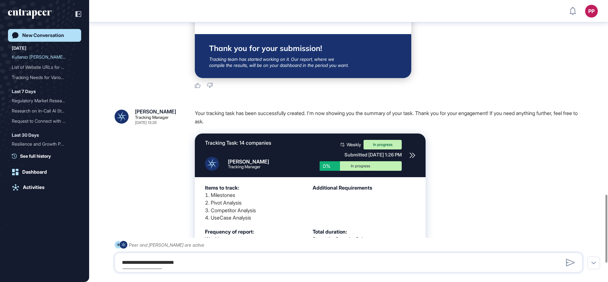
click at [415, 158] on icon at bounding box center [412, 155] width 6 height 6
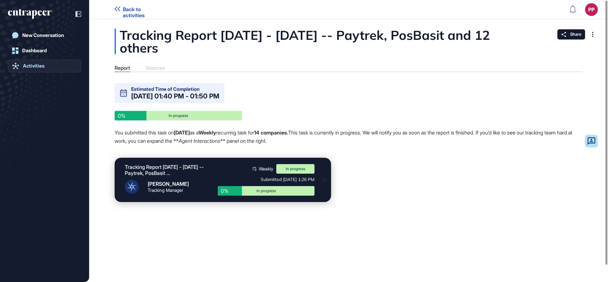
click at [41, 62] on link "Activities" at bounding box center [44, 66] width 73 height 13
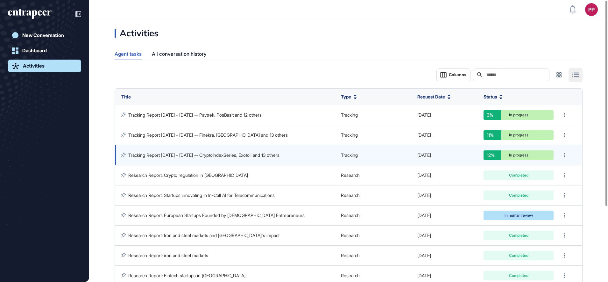
click at [203, 157] on link "Tracking Report Aug 01, 2024 - Aug 11, 2025 -- CryptoIndexSeries, Exotoll and 1…" at bounding box center [203, 154] width 151 height 5
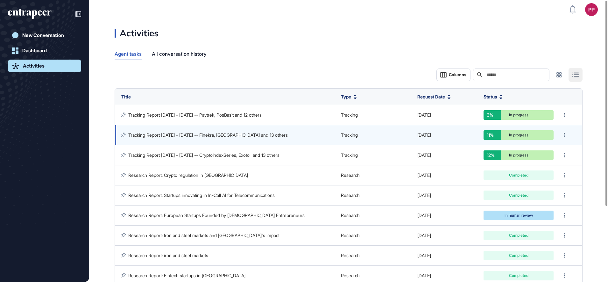
click at [204, 137] on link "Tracking Report [DATE] - [DATE] -- Finekra, [GEOGRAPHIC_DATA] and 13 others" at bounding box center [207, 134] width 159 height 5
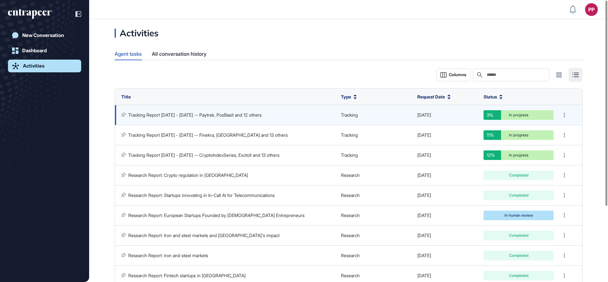
click at [205, 115] on link "Tracking Report Aug 01, 2024 - Aug 11, 2025 -- Paytrek, PosBasit and 12 others" at bounding box center [194, 114] width 133 height 5
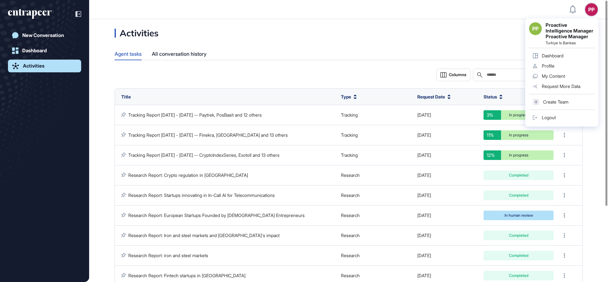
click at [544, 120] on div "Logout" at bounding box center [549, 117] width 14 height 5
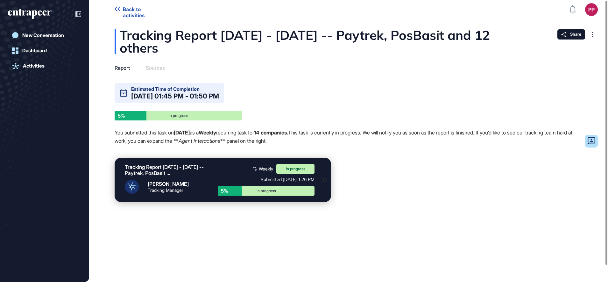
click at [362, 206] on div "Agent Interactions Estimated Time of Completion Aug 11, 2025 01:45 PM - 01:50 P…" at bounding box center [349, 146] width 468 height 127
